Goal: Find specific page/section: Find specific page/section

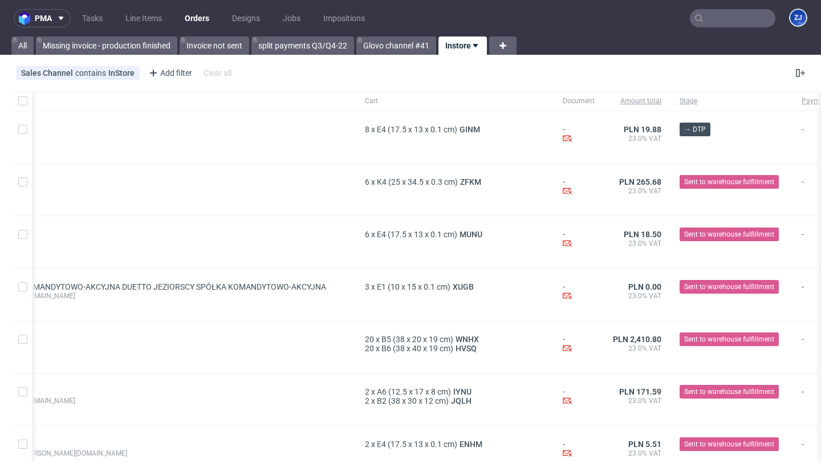
scroll to position [0, 466]
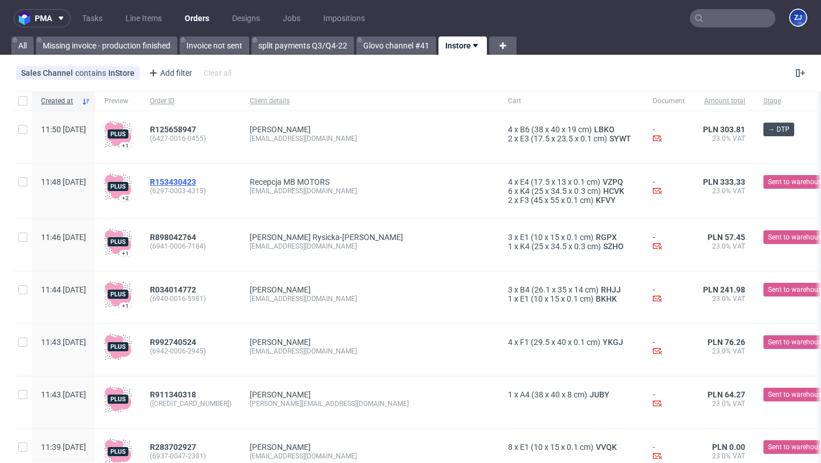
click at [196, 180] on span "R153430423" at bounding box center [173, 181] width 46 height 9
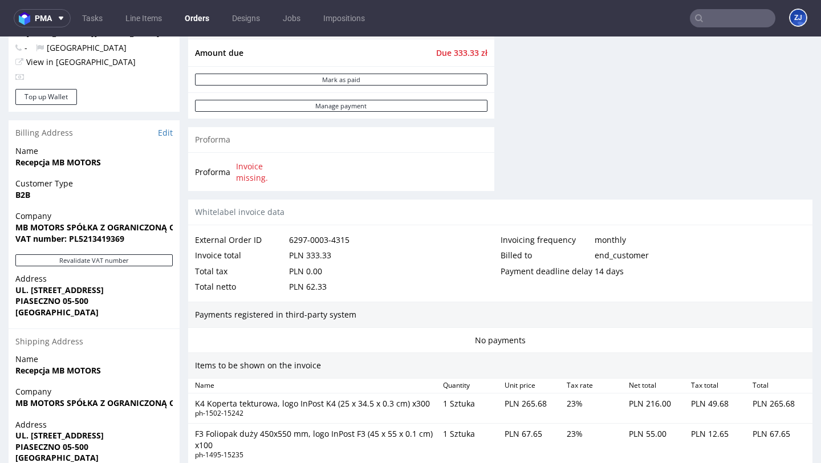
scroll to position [455, 0]
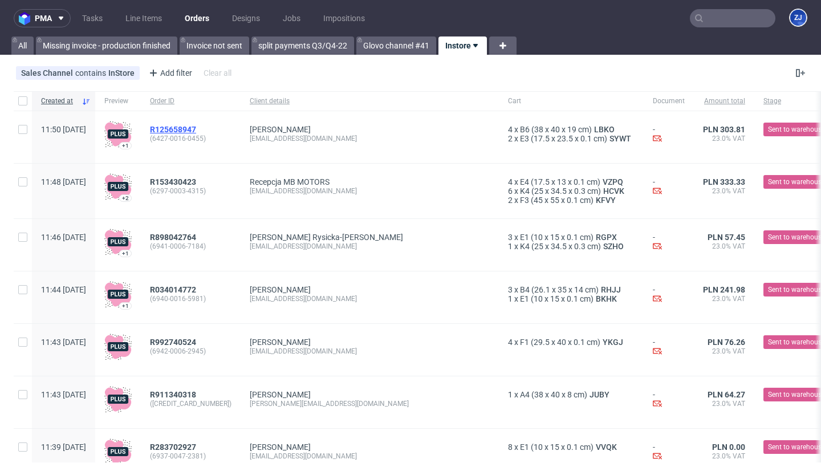
click at [196, 125] on span "R125658947" at bounding box center [173, 129] width 46 height 9
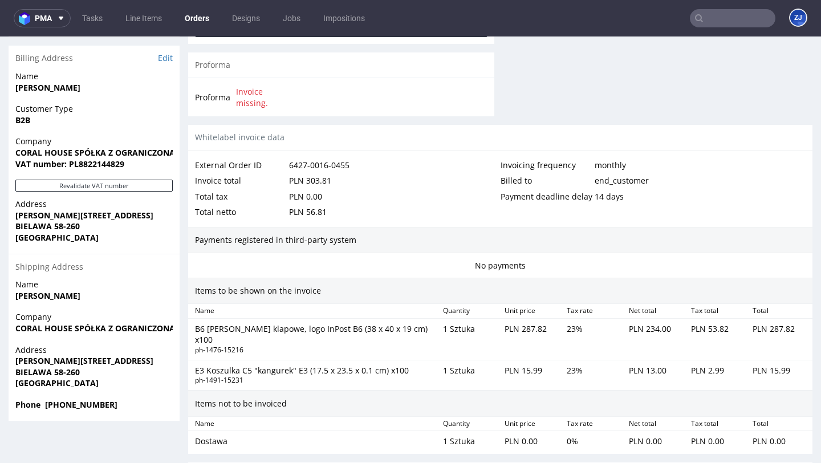
scroll to position [544, 0]
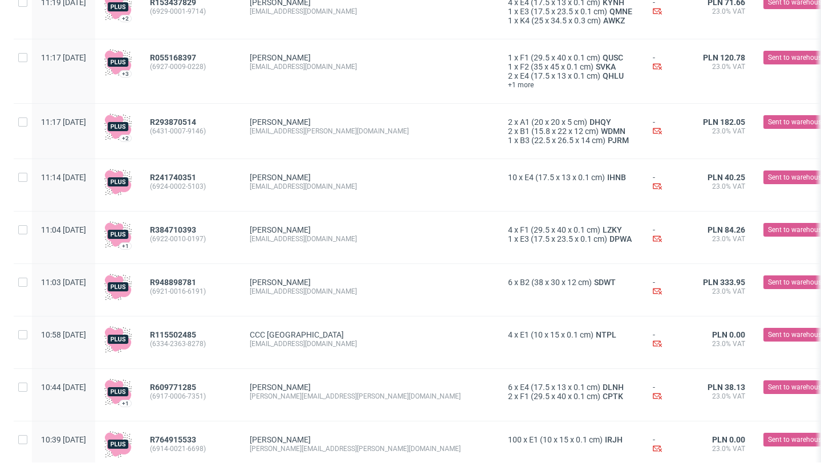
scroll to position [1297, 0]
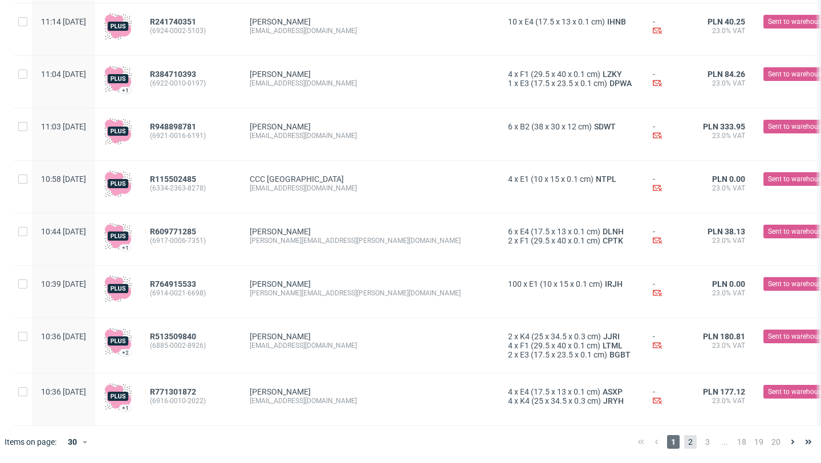
click at [684, 443] on span "2" at bounding box center [690, 442] width 13 height 14
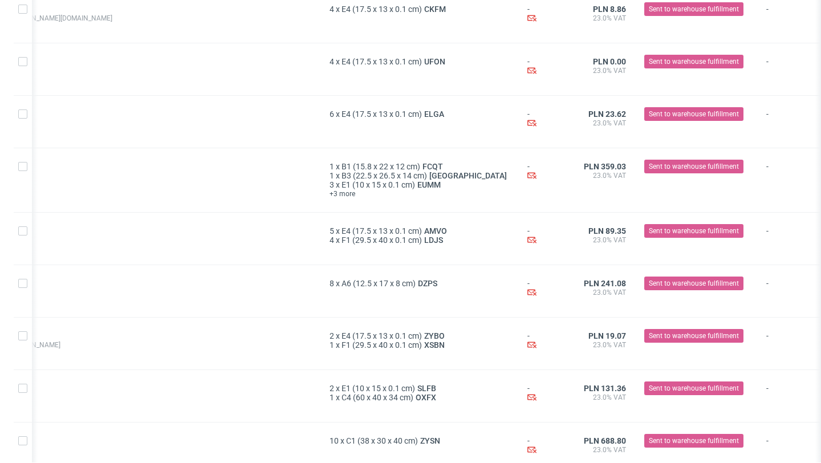
scroll to position [1303, 0]
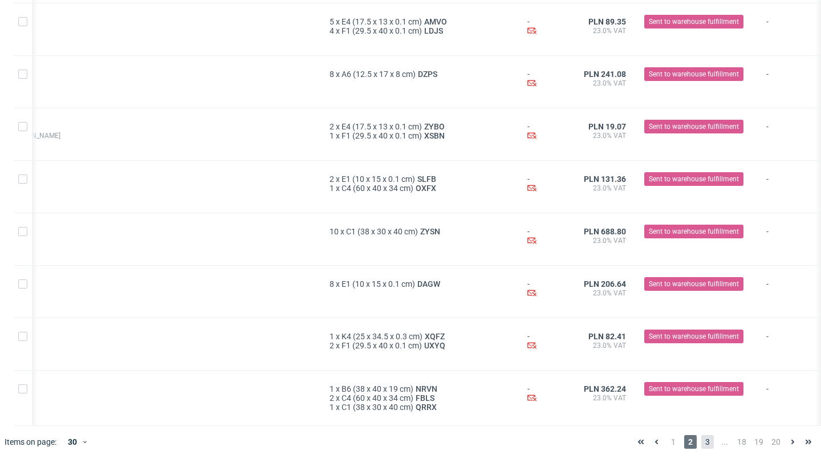
click at [701, 439] on span "3" at bounding box center [707, 442] width 13 height 14
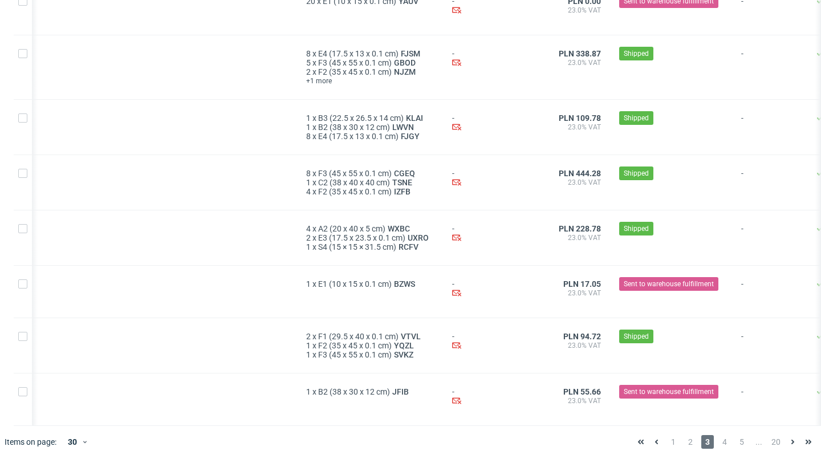
scroll to position [1322, 0]
click at [718, 442] on span "4" at bounding box center [724, 442] width 13 height 14
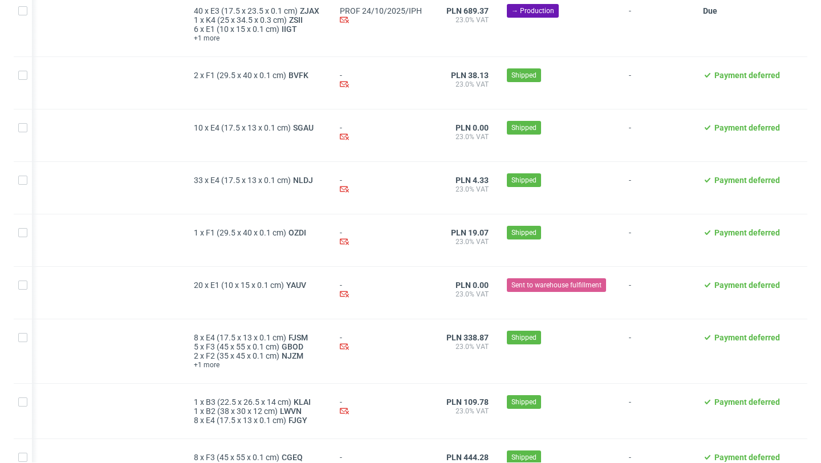
scroll to position [1322, 0]
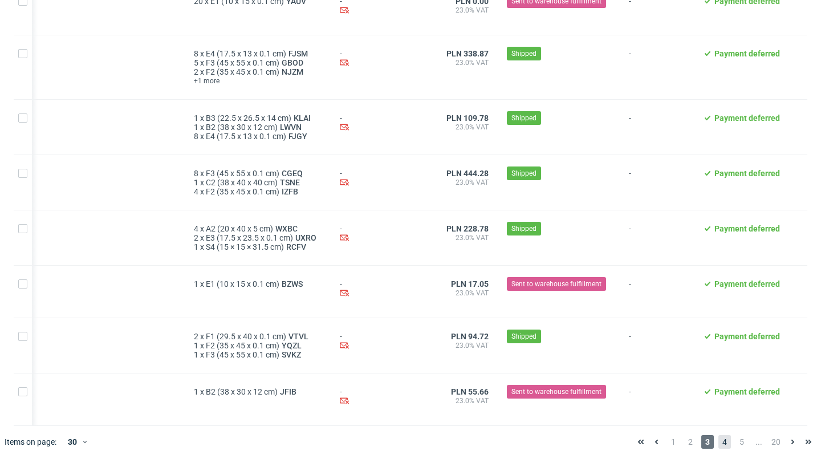
click at [718, 441] on span "4" at bounding box center [724, 442] width 13 height 14
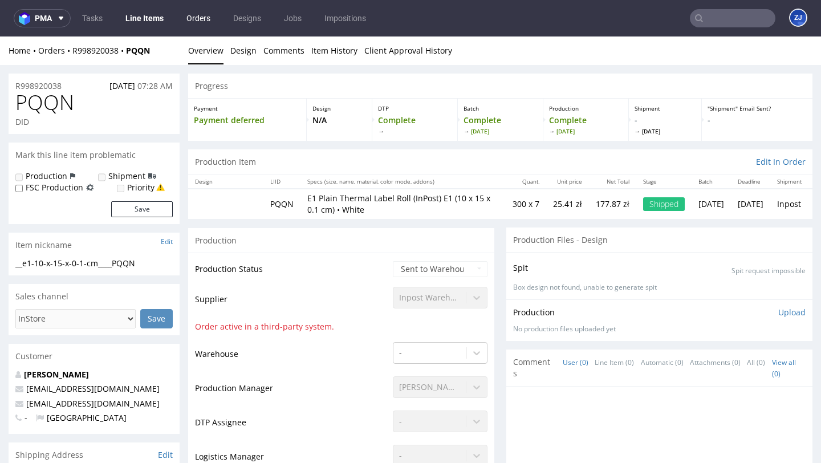
scroll to position [1185, 0]
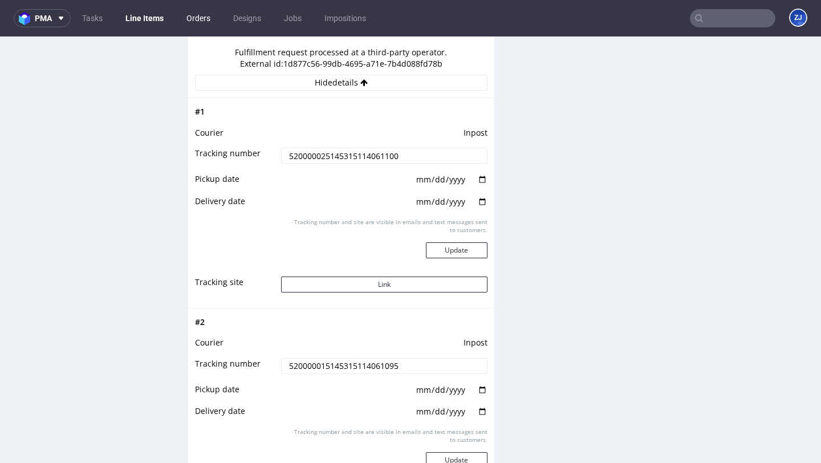
click at [190, 15] on link "Orders" at bounding box center [199, 18] width 38 height 18
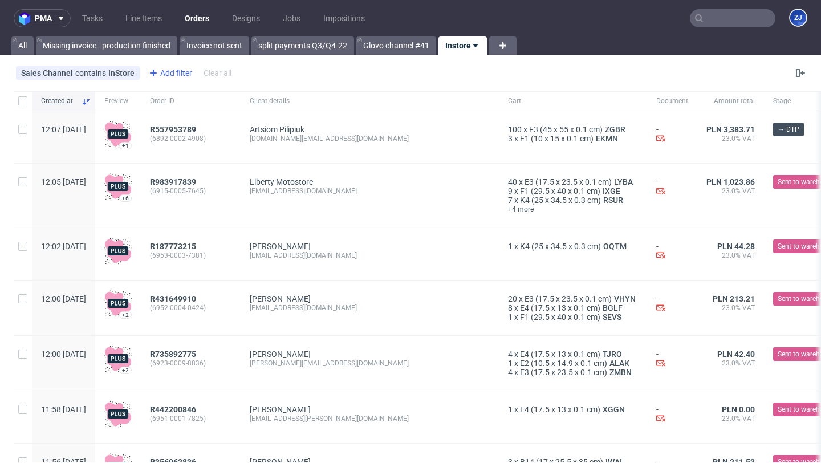
click at [160, 76] on div "Add filter" at bounding box center [169, 73] width 50 height 18
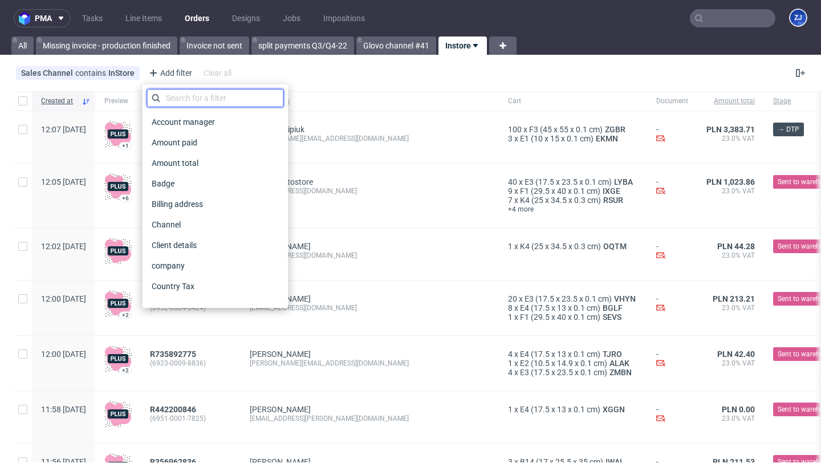
click at [171, 95] on input "text" at bounding box center [215, 98] width 137 height 18
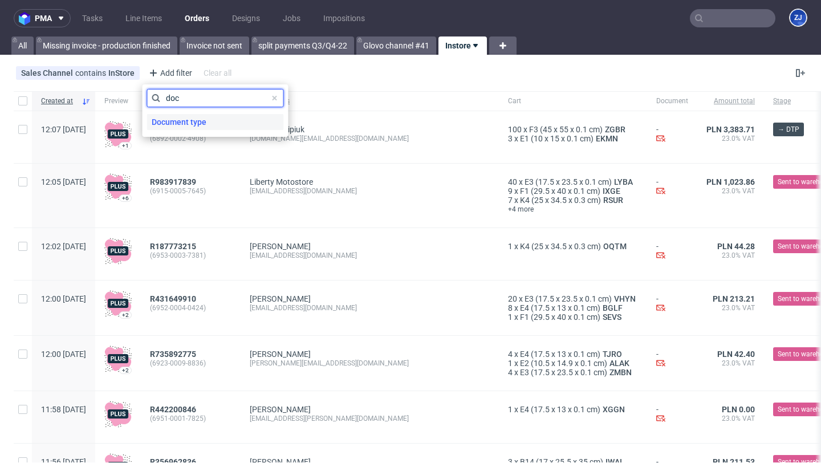
type input "doc"
click at [177, 127] on span "Document type" at bounding box center [179, 122] width 64 height 16
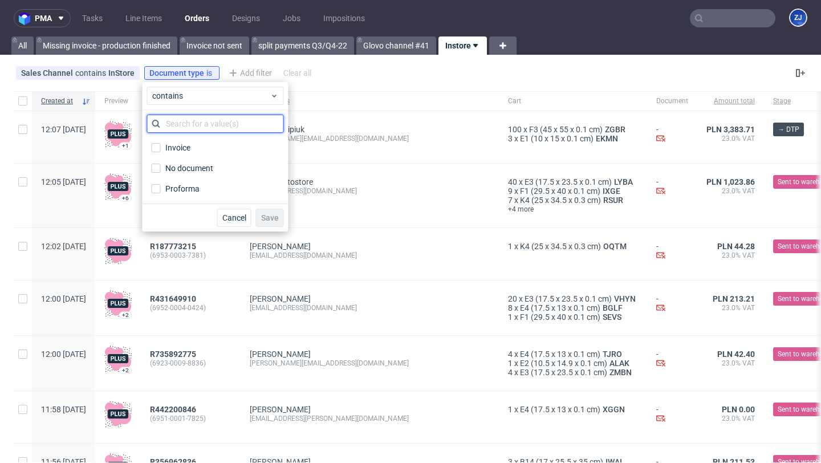
click at [195, 120] on input "text" at bounding box center [215, 124] width 137 height 18
click at [195, 152] on label "Invoice" at bounding box center [215, 148] width 137 height 16
click at [161, 152] on input "Invoice" at bounding box center [156, 147] width 9 height 9
checkbox input "true"
click at [272, 218] on span "Save" at bounding box center [270, 218] width 18 height 8
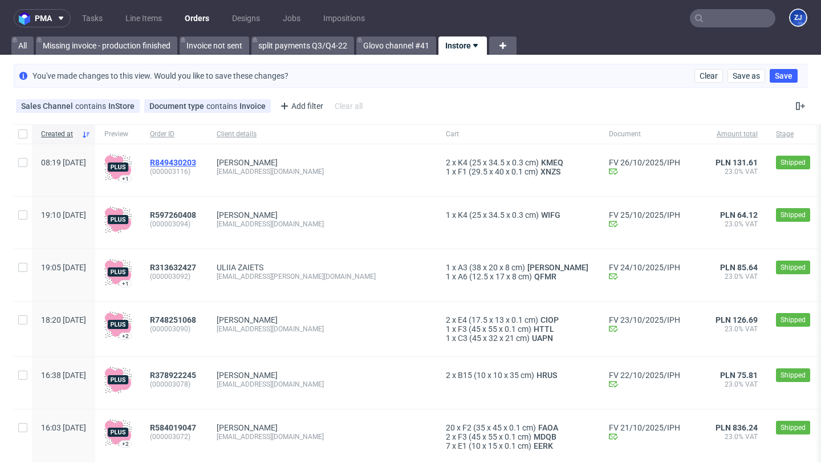
click at [196, 160] on span "R849430203" at bounding box center [173, 162] width 46 height 9
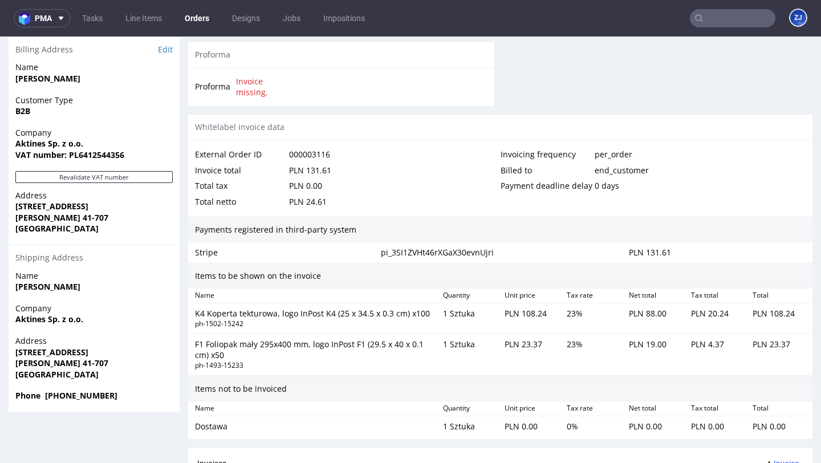
scroll to position [654, 0]
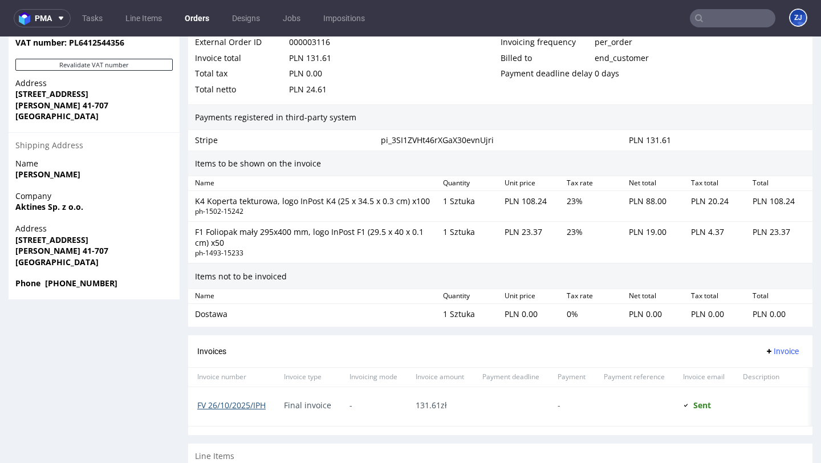
click at [257, 400] on link "FV 26/10/2025/IPH" at bounding box center [231, 405] width 68 height 11
